Goal: Information Seeking & Learning: Learn about a topic

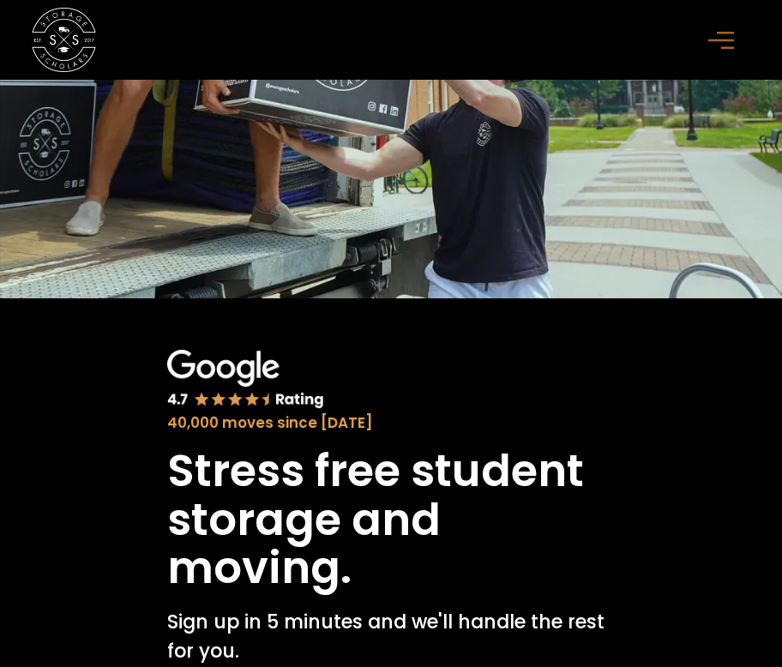
scroll to position [736, 0]
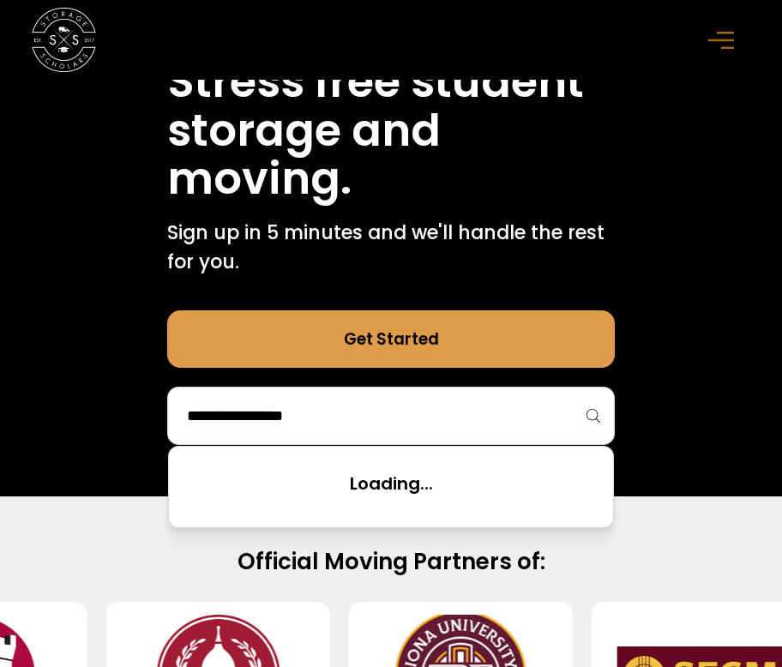
click at [405, 412] on input "search" at bounding box center [390, 415] width 411 height 29
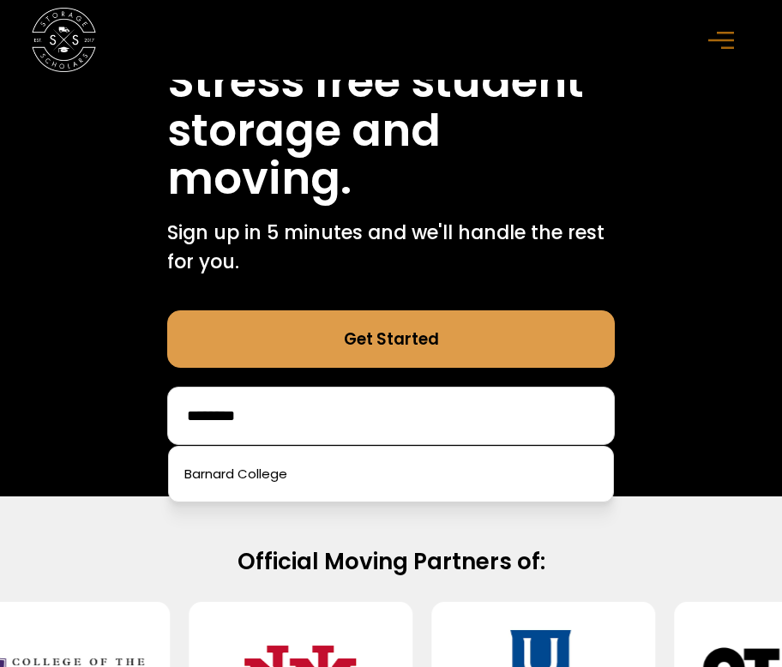
type input "*******"
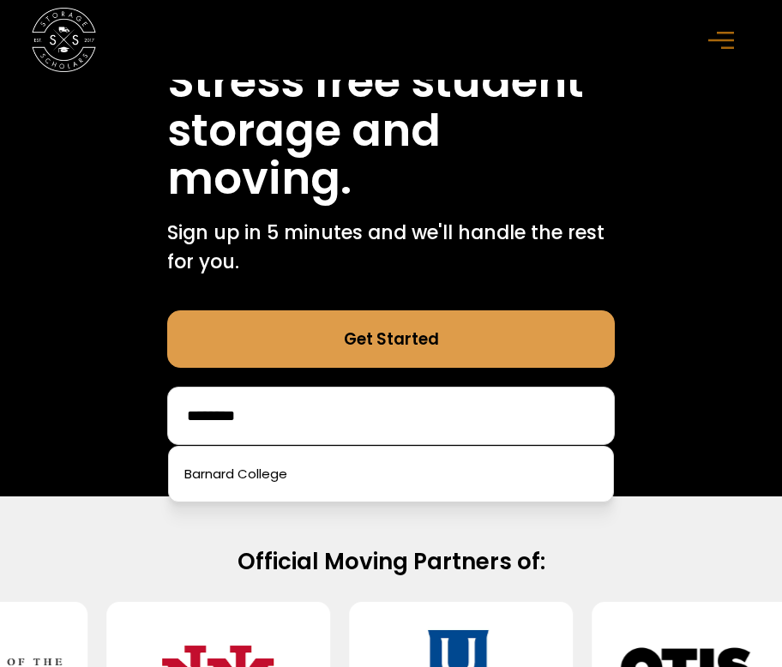
click at [532, 496] on div at bounding box center [391, 474] width 446 height 57
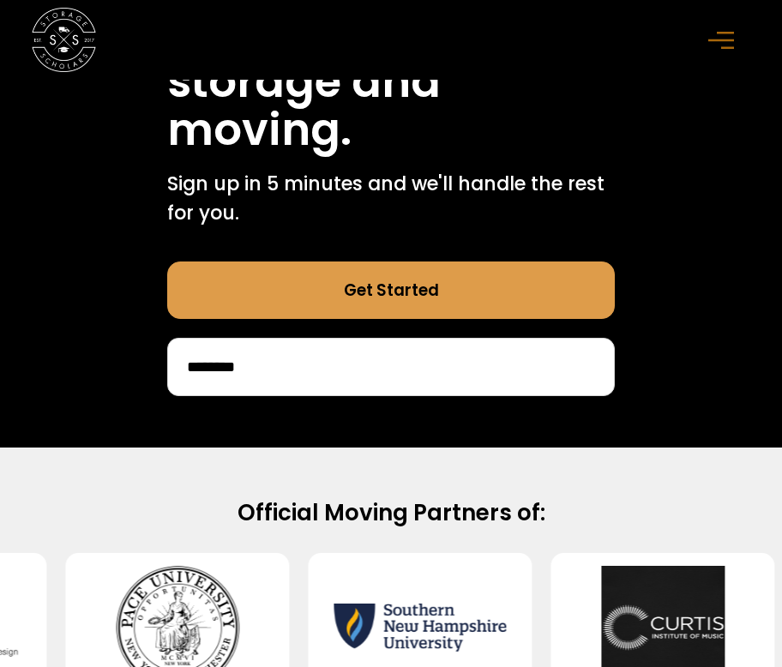
scroll to position [516, 0]
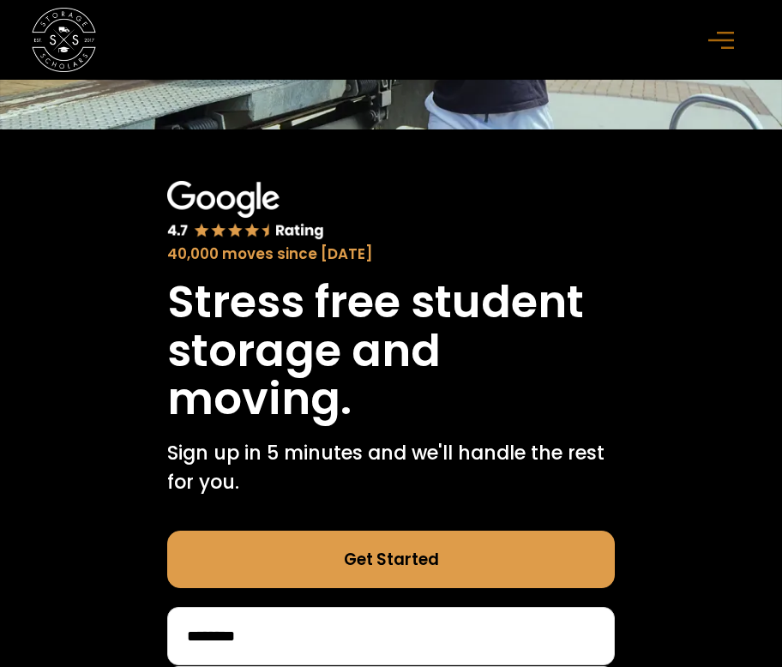
click at [459, 629] on input "*******" at bounding box center [390, 636] width 411 height 29
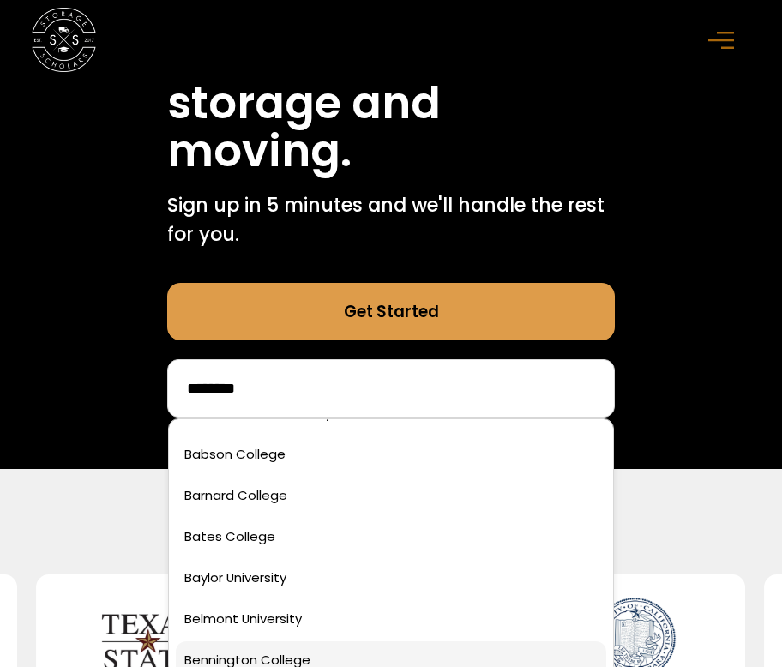
scroll to position [349, 0]
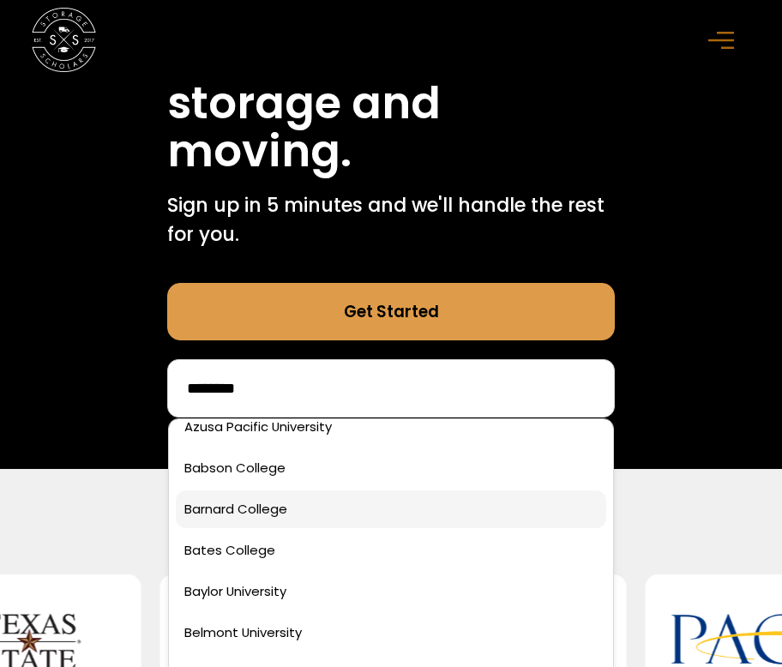
click at [296, 515] on link at bounding box center [391, 509] width 430 height 38
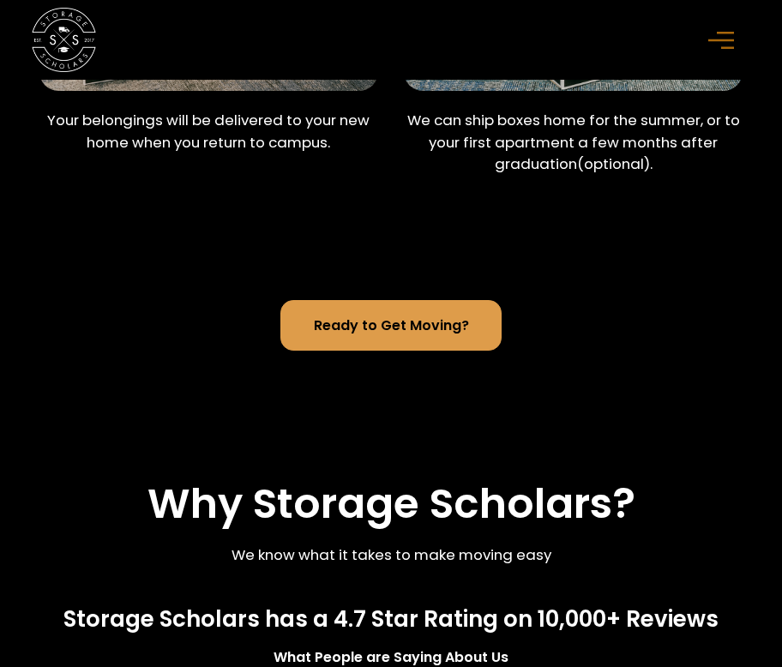
scroll to position [2360, 0]
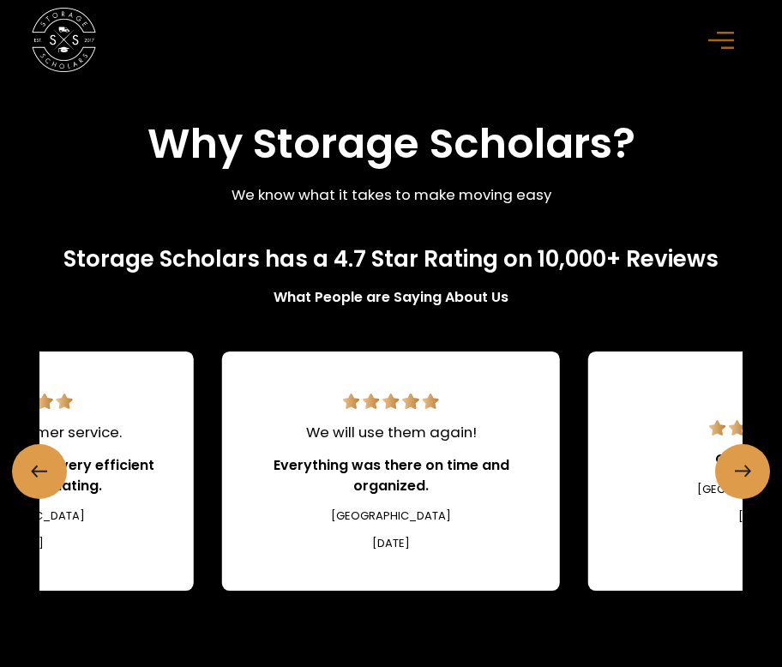
click at [740, 41] on div "menu" at bounding box center [724, 40] width 51 height 51
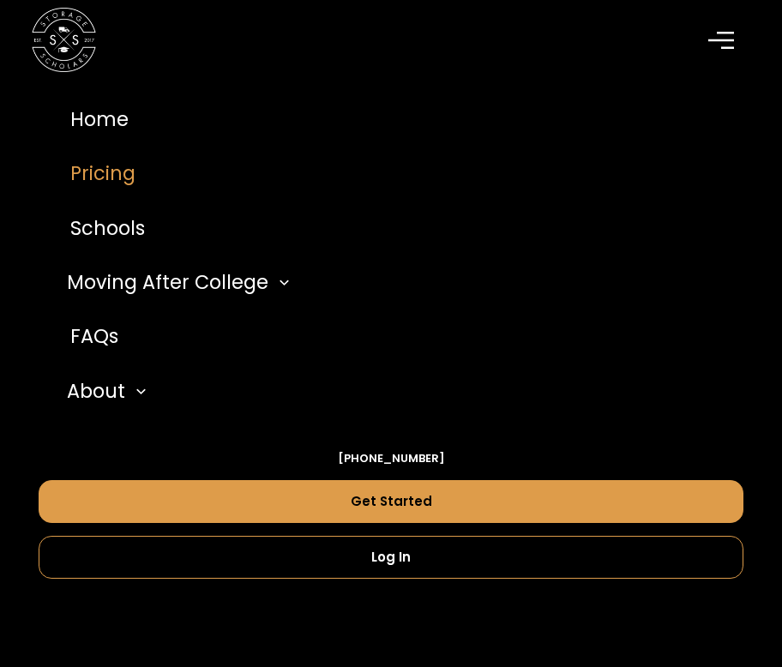
click at [117, 174] on link "Pricing" at bounding box center [392, 174] width 706 height 54
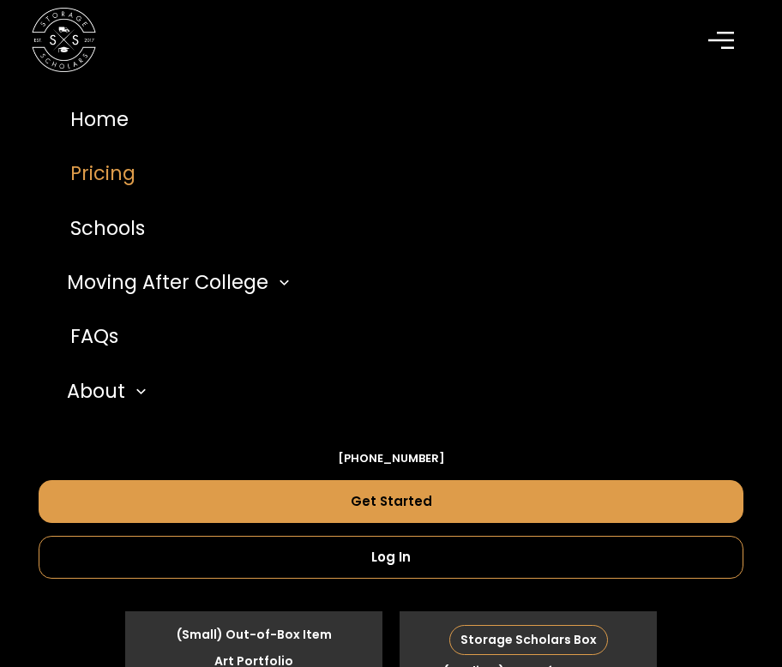
scroll to position [4831, 0]
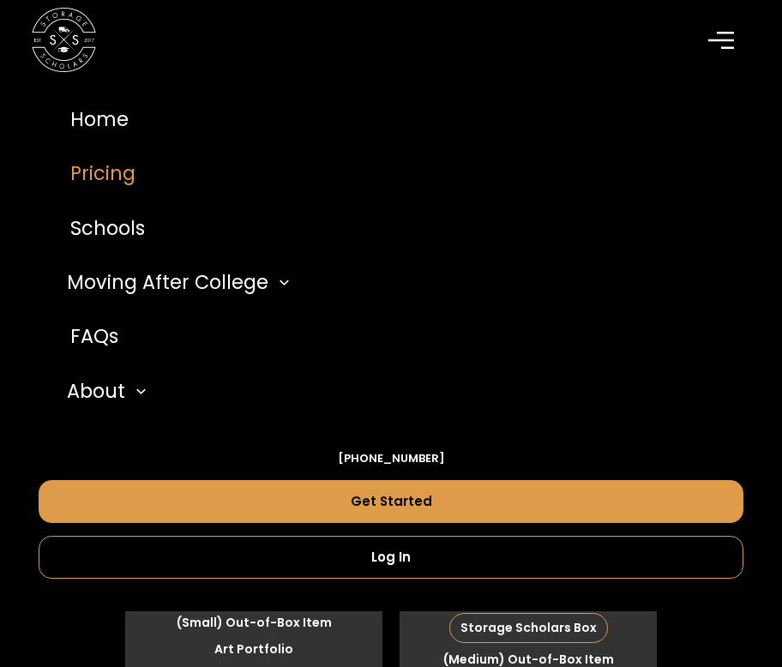
click at [115, 176] on link "Pricing" at bounding box center [392, 174] width 706 height 54
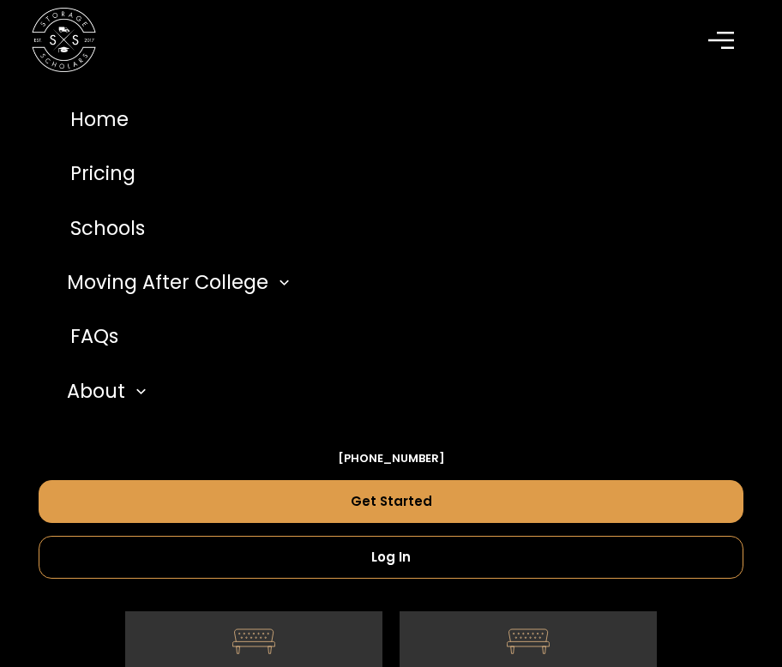
scroll to position [5128, 0]
click at [717, 33] on icon "menu" at bounding box center [721, 40] width 26 height 19
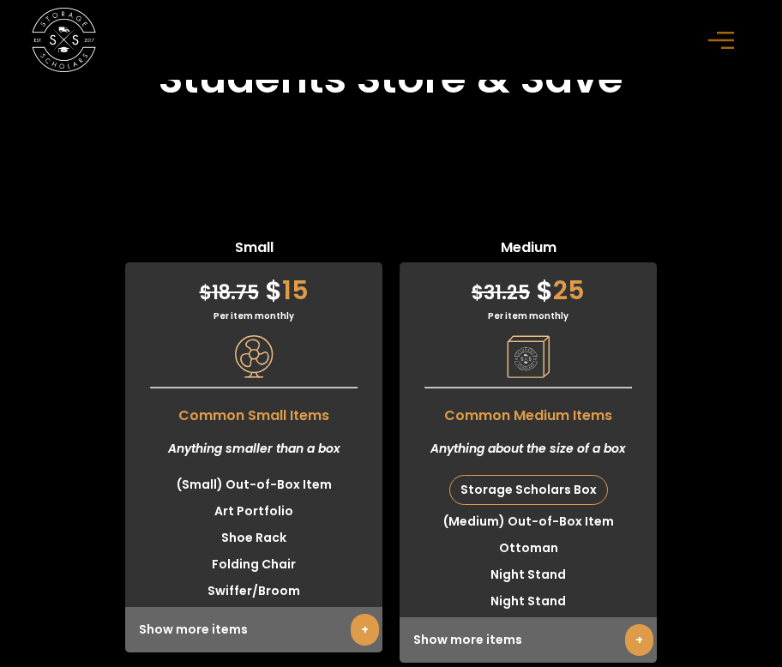
scroll to position [4971, 0]
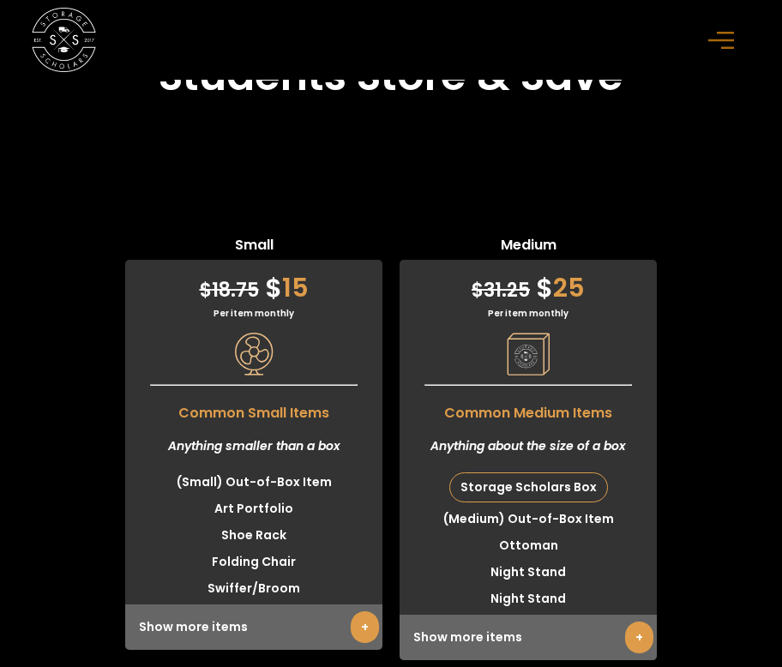
click at [509, 489] on div "Storage Scholars Box" at bounding box center [528, 487] width 157 height 28
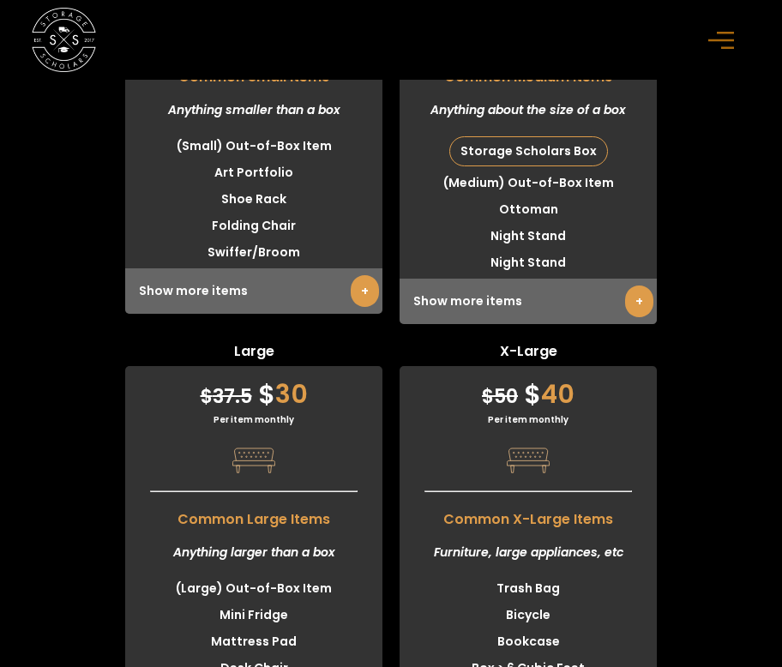
scroll to position [5390, 0]
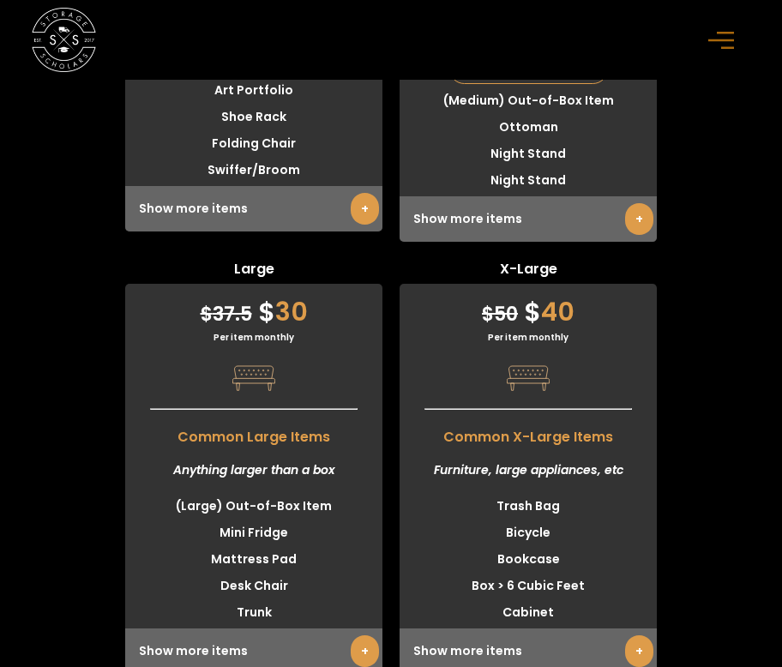
click at [565, 208] on div "Show more items +" at bounding box center [527, 218] width 257 height 45
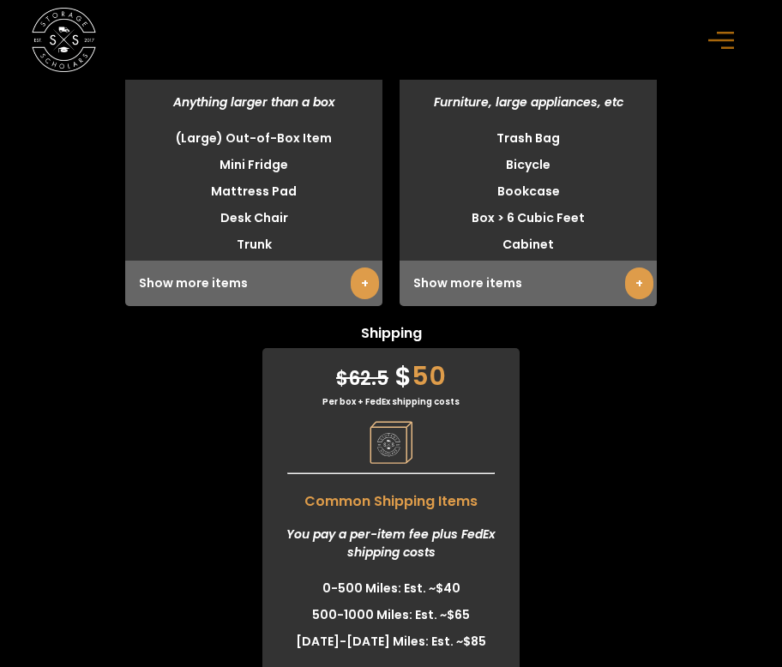
scroll to position [5078, 0]
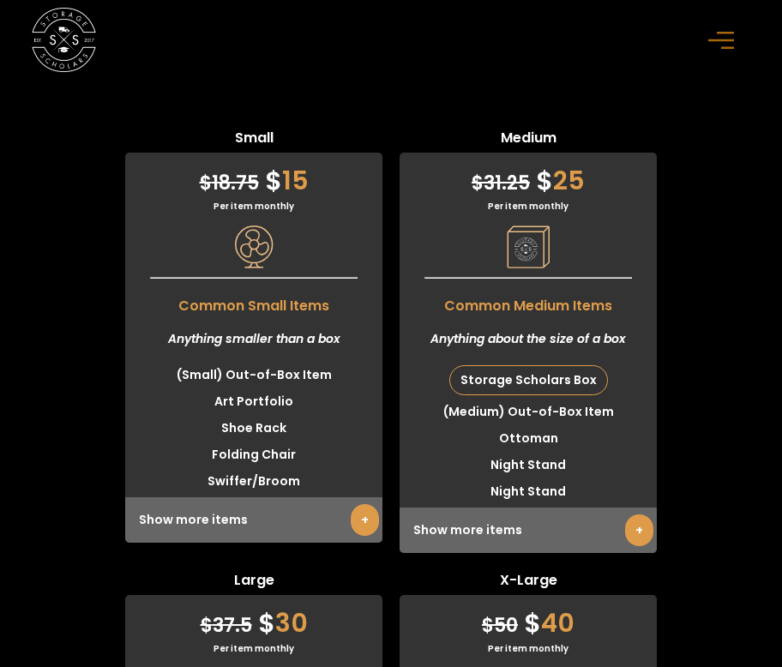
click at [634, 529] on link "+" at bounding box center [639, 530] width 28 height 32
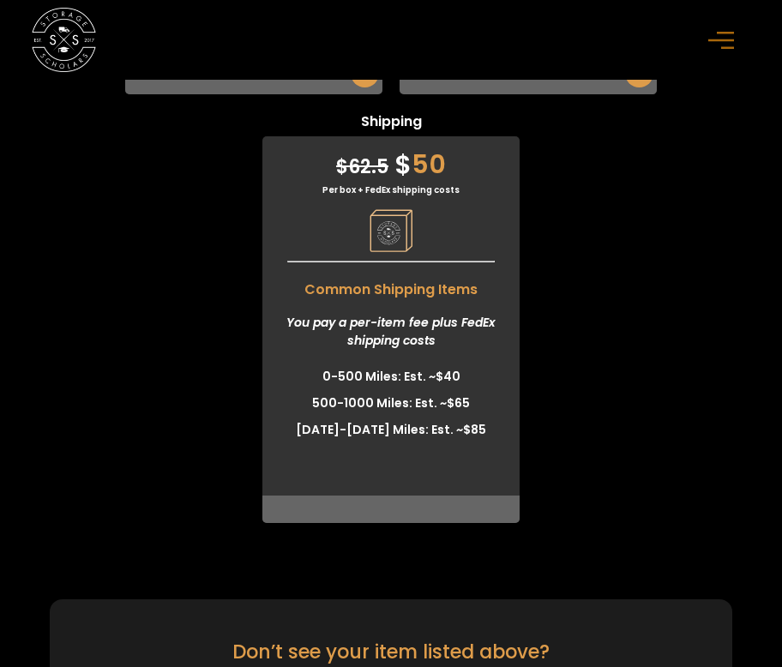
scroll to position [6699, 0]
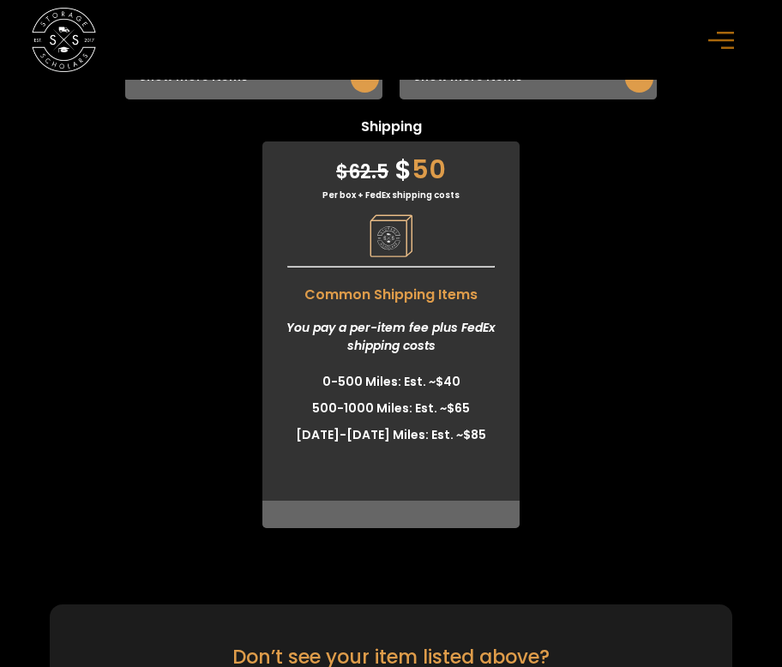
click at [405, 189] on div "Per box + FedEx shipping costs" at bounding box center [390, 195] width 257 height 13
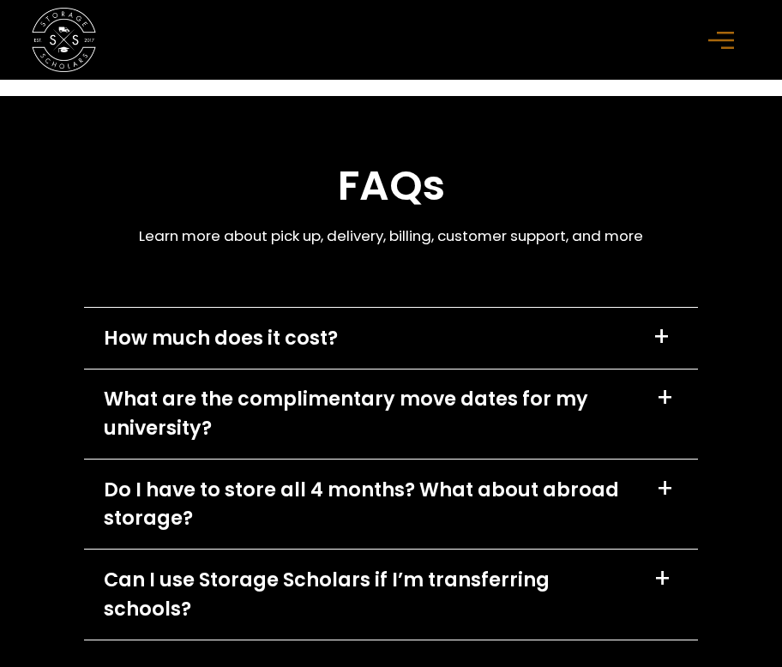
scroll to position [10473, 0]
